Goal: Information Seeking & Learning: Learn about a topic

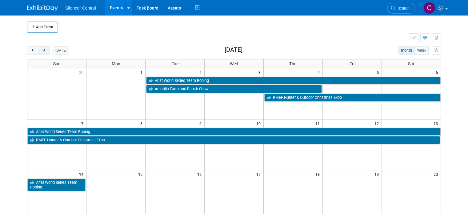
click at [38, 52] on button "next" at bounding box center [43, 50] width 11 height 8
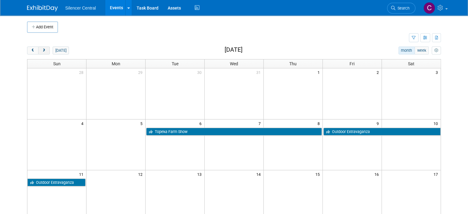
click at [38, 52] on button "next" at bounding box center [43, 50] width 11 height 8
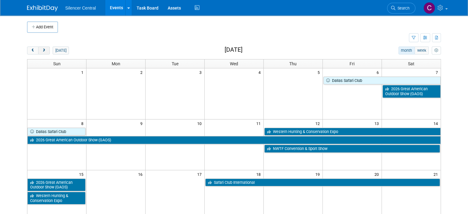
click at [38, 52] on button "next" at bounding box center [43, 50] width 11 height 8
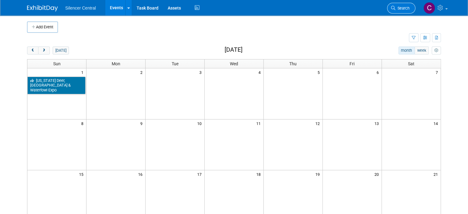
click at [397, 11] on link "Search" at bounding box center [401, 8] width 28 height 11
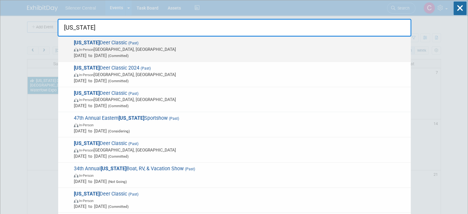
type input "[US_STATE]"
click at [269, 44] on span "[US_STATE] Deer Classic (Past) In-Person [GEOGRAPHIC_DATA], [GEOGRAPHIC_DATA] […" at bounding box center [239, 49] width 335 height 19
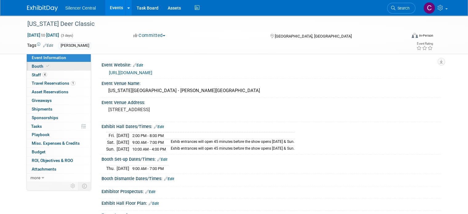
click at [47, 65] on link "Booth" at bounding box center [59, 66] width 64 height 8
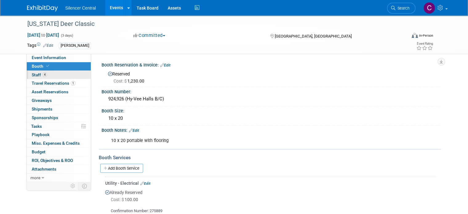
click at [50, 76] on link "4 Staff 4" at bounding box center [59, 75] width 64 height 8
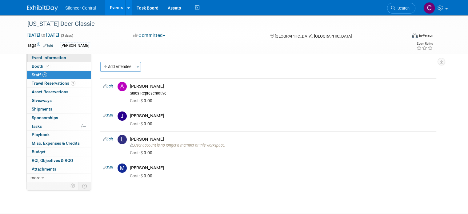
click at [48, 57] on span "Event Information" at bounding box center [49, 57] width 34 height 5
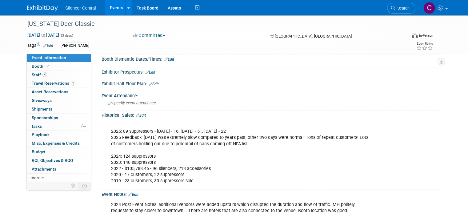
scroll to position [119, 0]
click at [32, 11] on img at bounding box center [42, 8] width 31 height 6
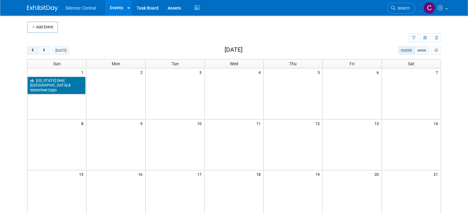
click at [30, 51] on span "prev" at bounding box center [32, 51] width 5 height 4
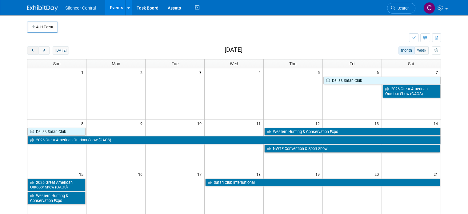
click at [30, 51] on span "prev" at bounding box center [32, 51] width 5 height 4
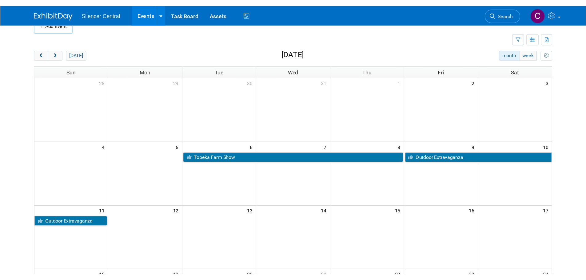
scroll to position [11, 0]
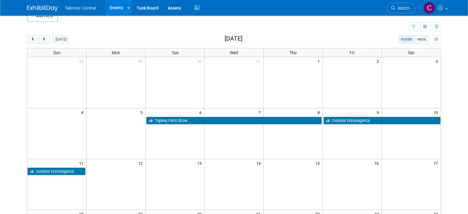
click at [233, 116] on td "Topeka Farm Show" at bounding box center [233, 120] width 177 height 9
click at [30, 39] on span "prev" at bounding box center [32, 40] width 5 height 4
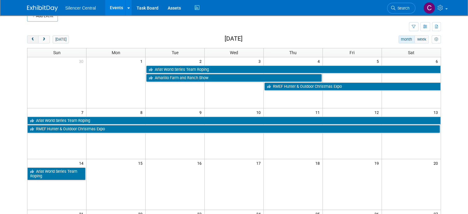
click at [30, 39] on span "prev" at bounding box center [32, 40] width 5 height 4
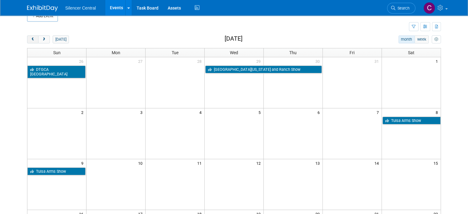
click at [30, 39] on span "prev" at bounding box center [32, 40] width 5 height 4
